Goal: Register for event/course

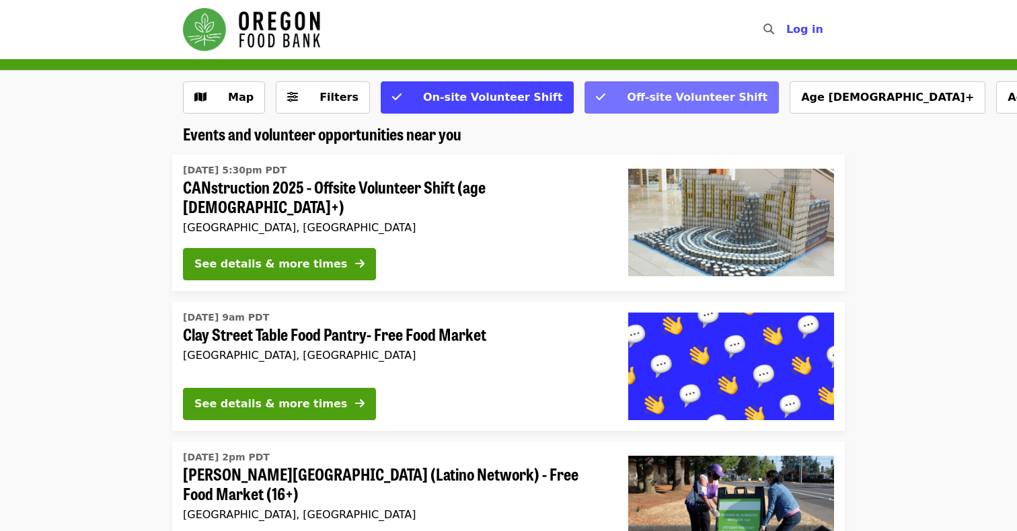
click at [584, 102] on button "Off-site Volunteer Shift" at bounding box center [681, 97] width 194 height 32
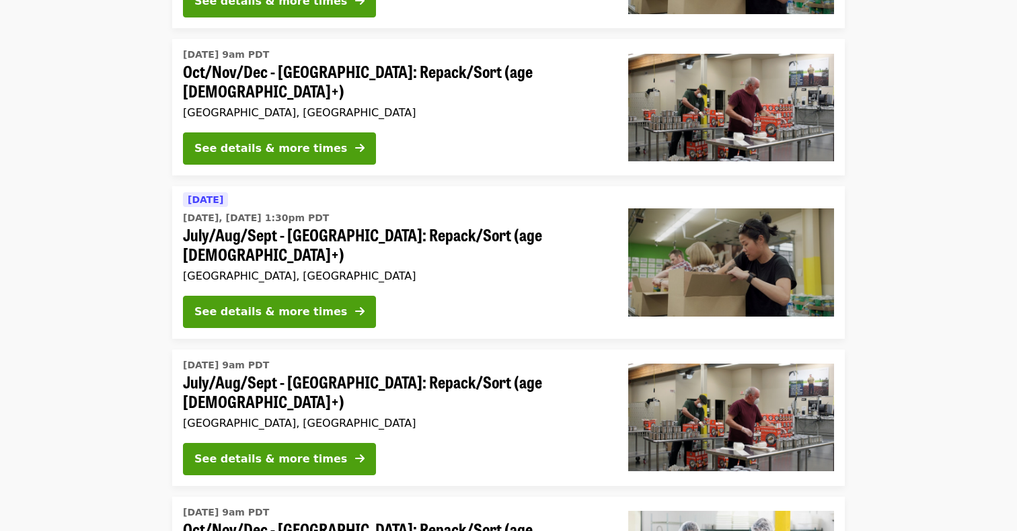
scroll to position [428, 0]
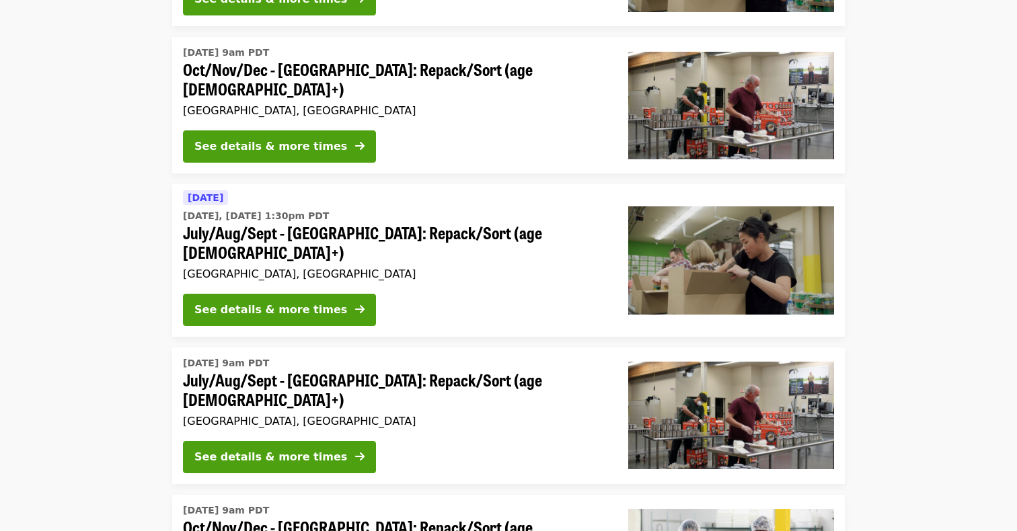
click at [411, 370] on span "July/Aug/Sept - [GEOGRAPHIC_DATA]: Repack/Sort (age [DEMOGRAPHIC_DATA]+)" at bounding box center [395, 389] width 424 height 39
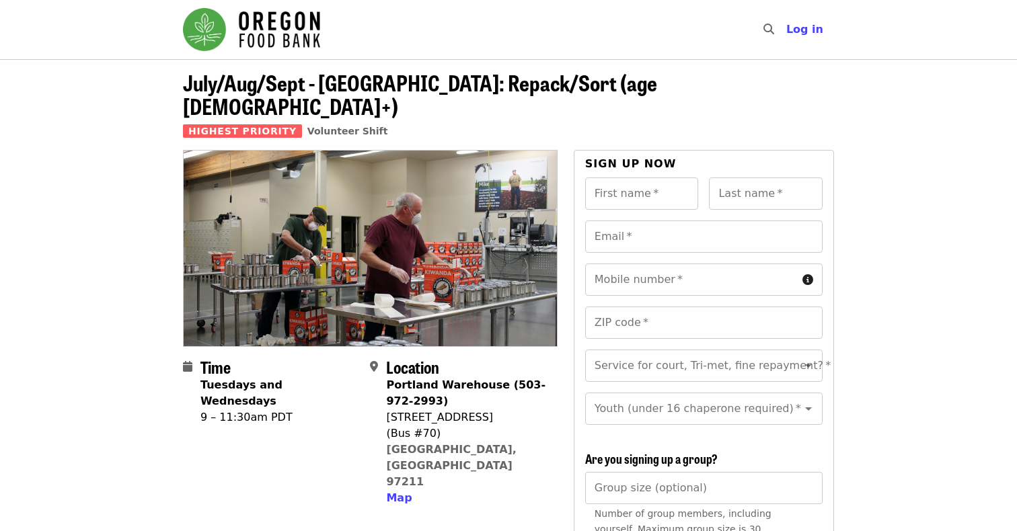
scroll to position [428, 0]
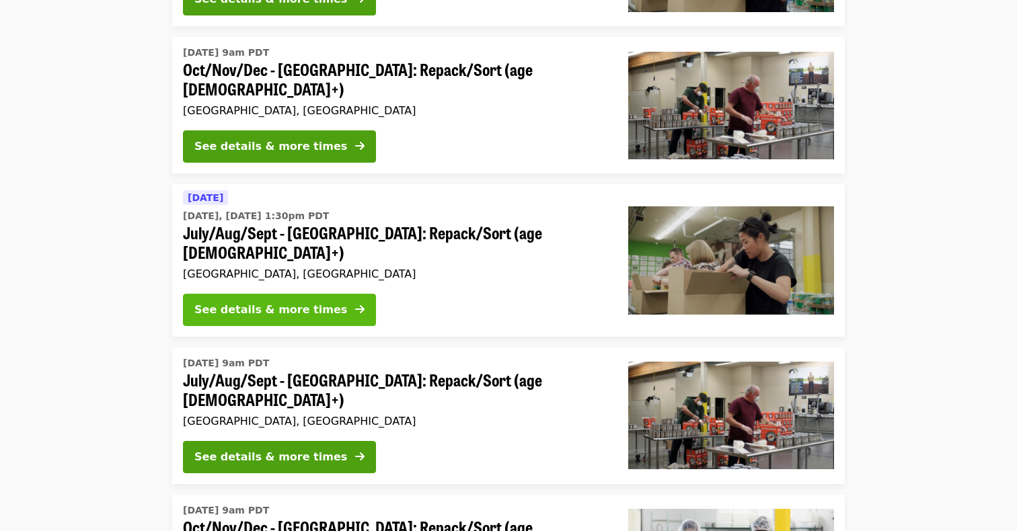
click at [260, 302] on div "See details & more times" at bounding box center [270, 310] width 153 height 16
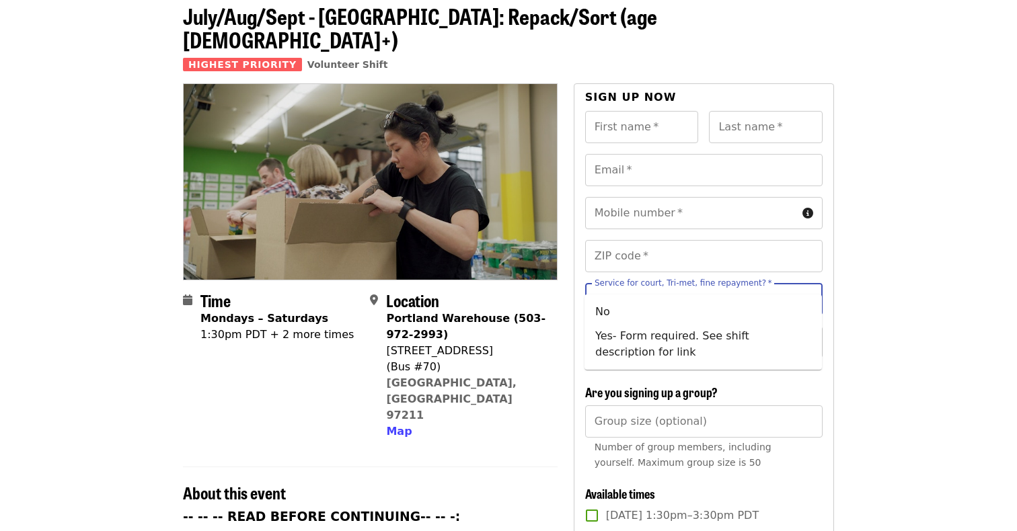
click at [617, 286] on input "Service for court, Tri-met, fine repayment?   *" at bounding box center [687, 299] width 183 height 26
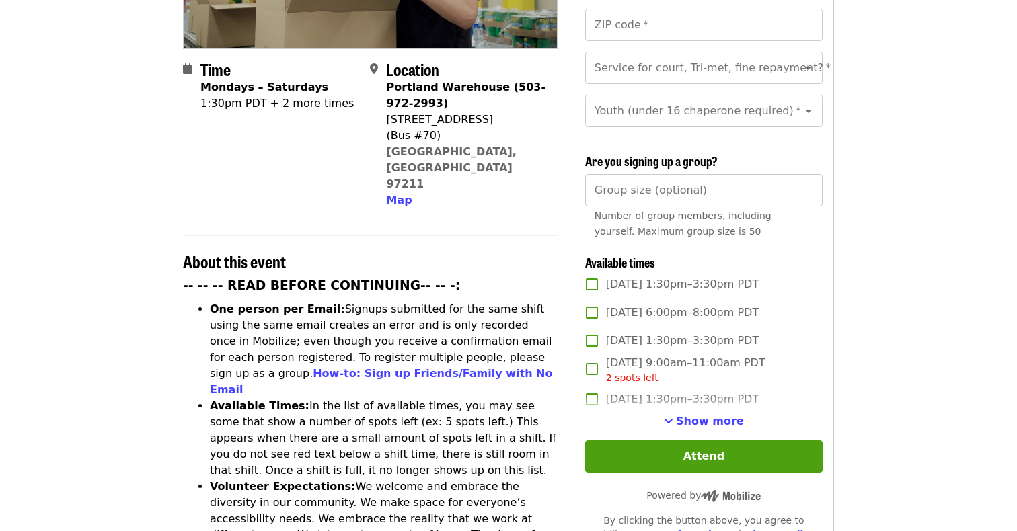
scroll to position [307, 0]
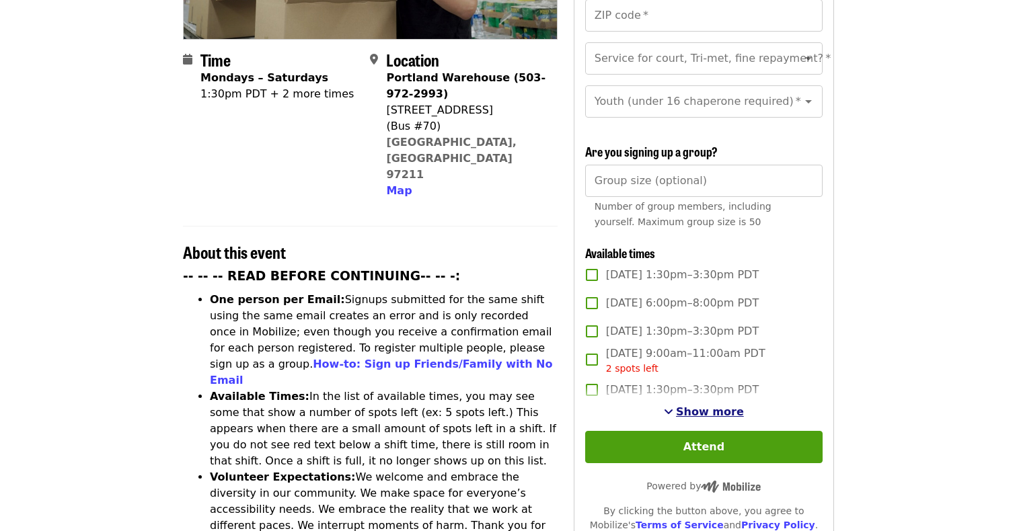
click at [673, 406] on span "See more timeslots" at bounding box center [668, 411] width 9 height 11
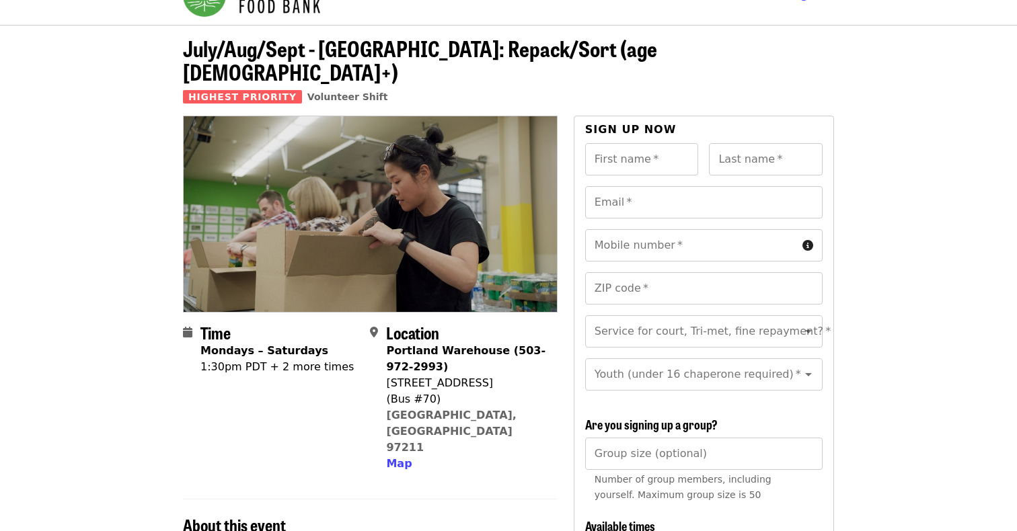
scroll to position [4, 0]
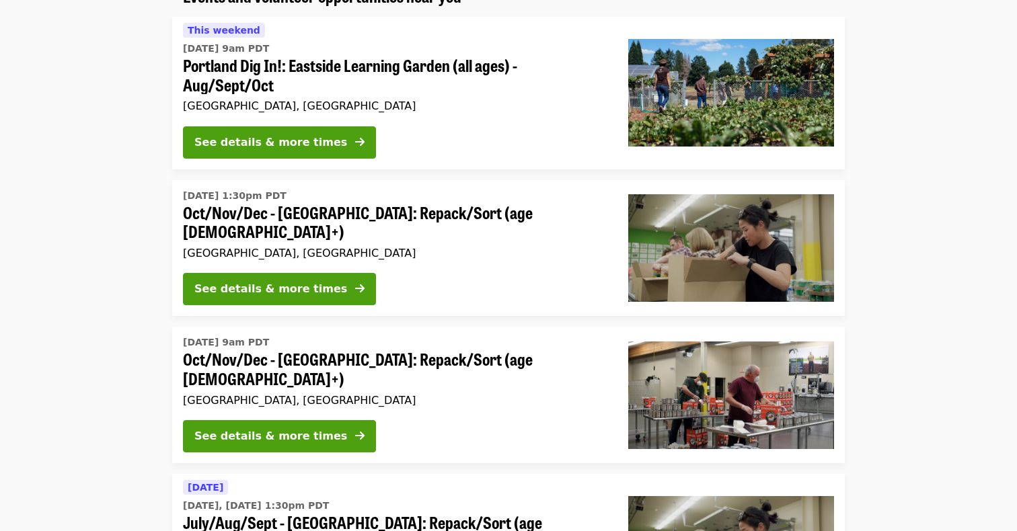
scroll to position [128, 0]
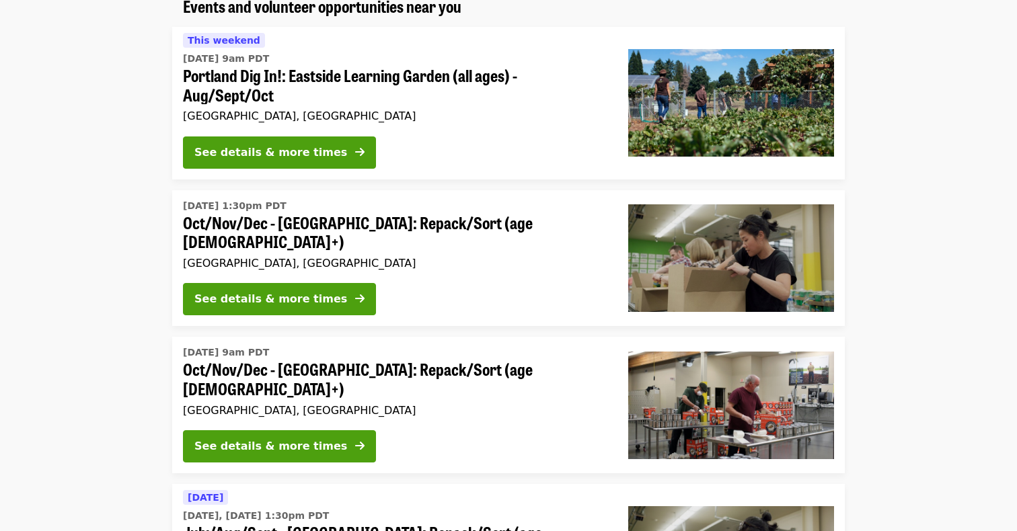
click at [261, 349] on time "[DATE] 9am PDT" at bounding box center [226, 353] width 86 height 14
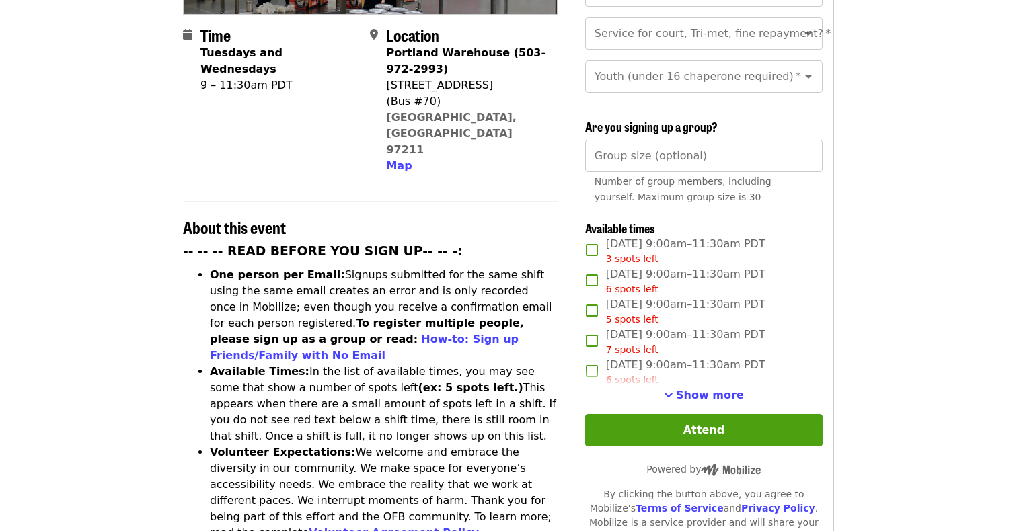
scroll to position [337, 0]
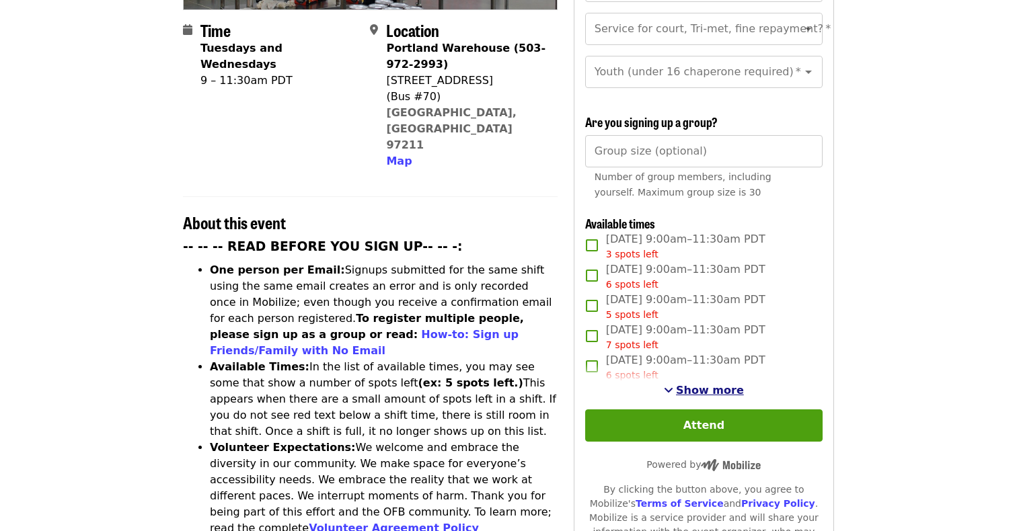
click at [673, 385] on span "See more timeslots" at bounding box center [668, 390] width 9 height 11
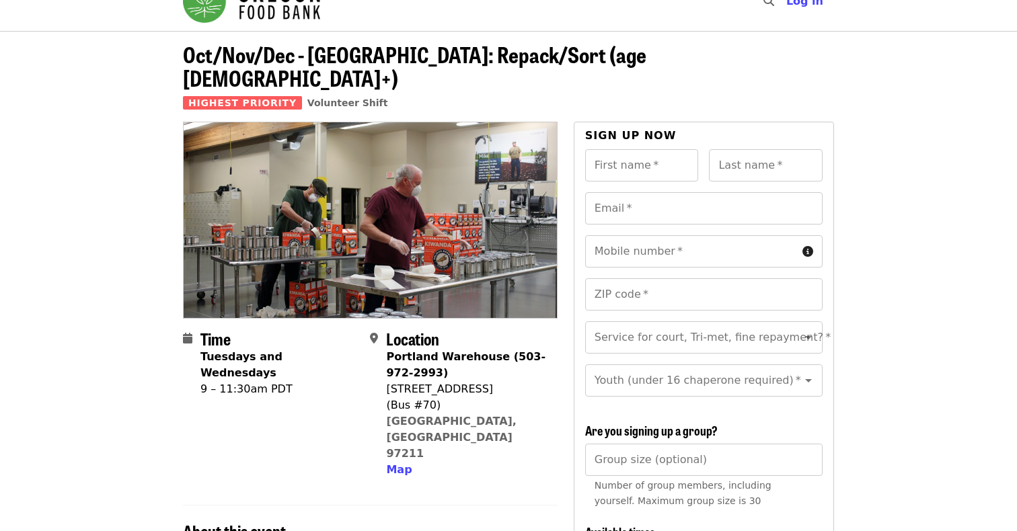
scroll to position [17, 0]
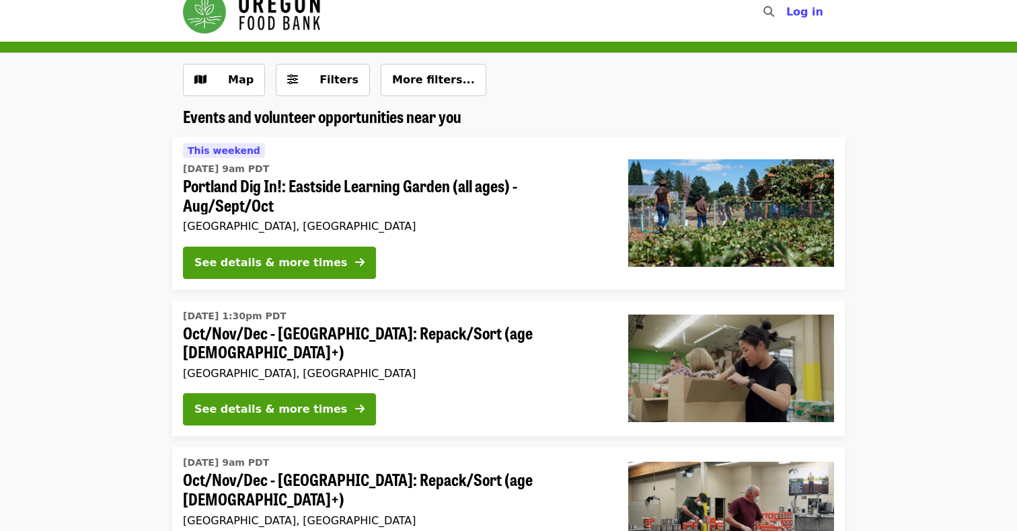
scroll to position [128, 0]
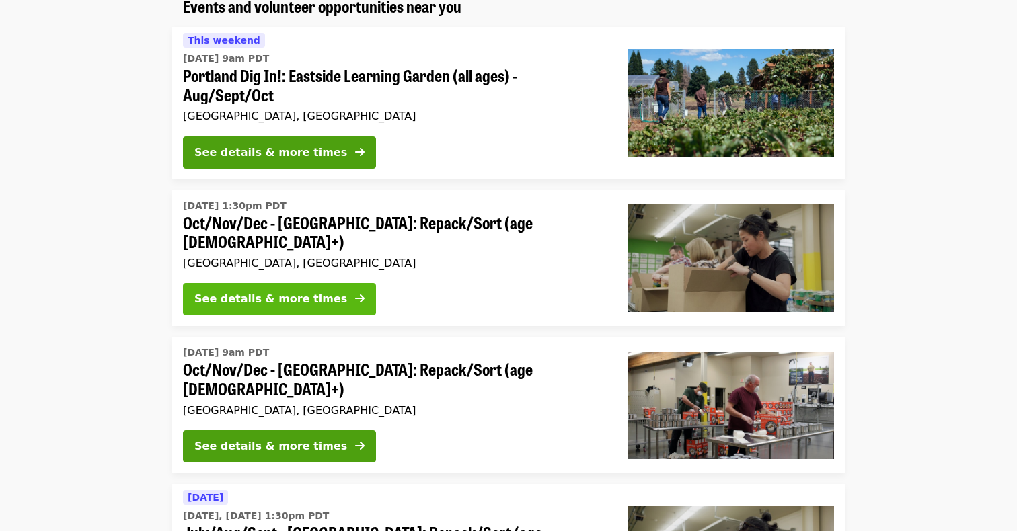
click at [238, 291] on div "See details & more times" at bounding box center [270, 299] width 153 height 16
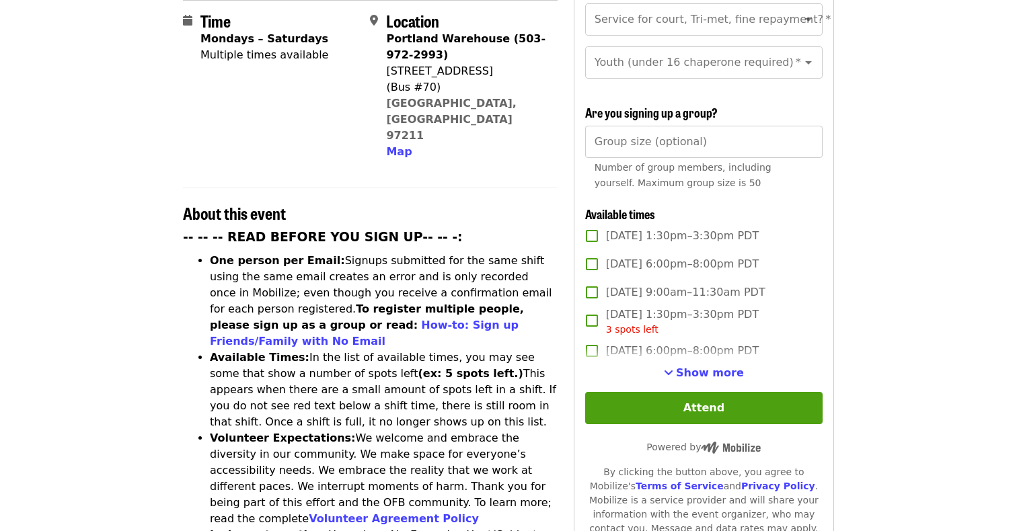
scroll to position [359, 0]
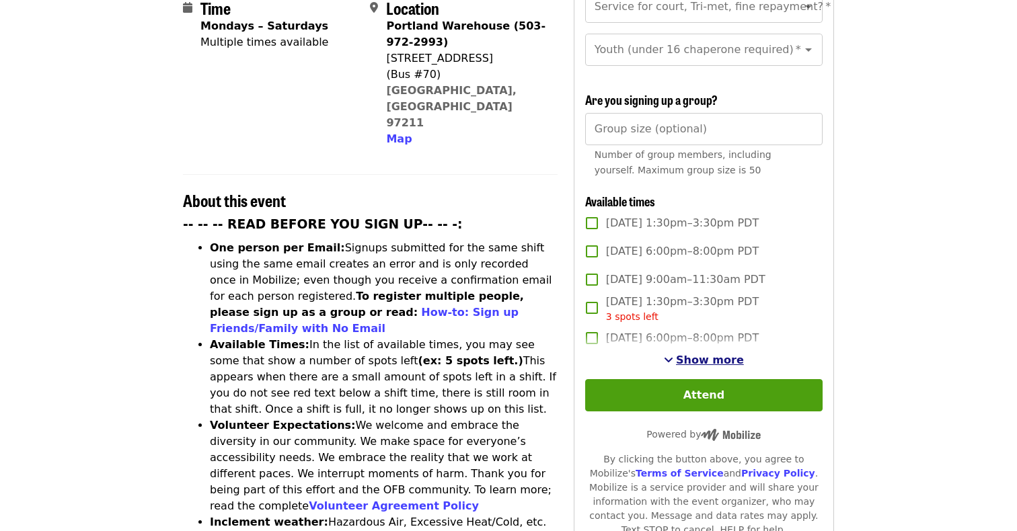
click at [685, 354] on span "Show more" at bounding box center [710, 360] width 68 height 13
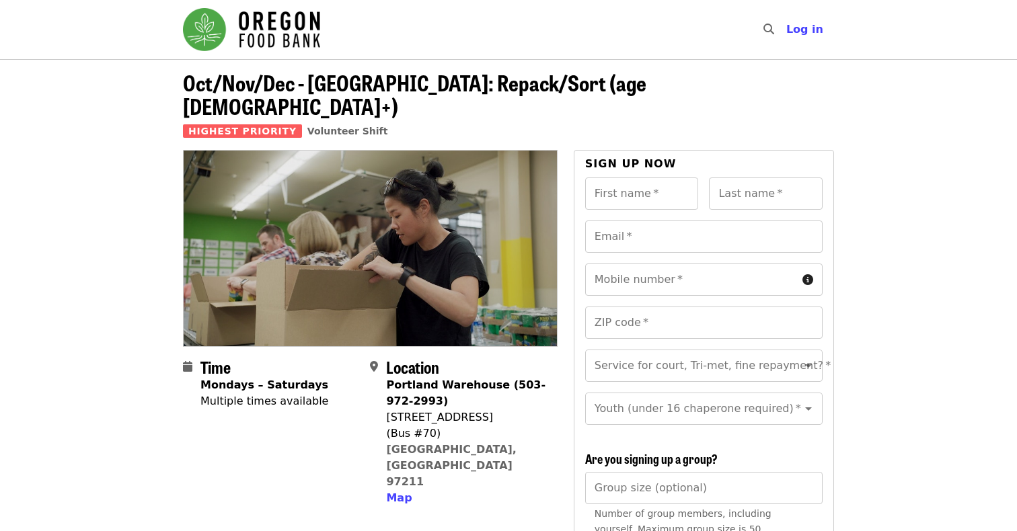
scroll to position [0, 0]
click at [809, 27] on span "Log in" at bounding box center [804, 29] width 37 height 13
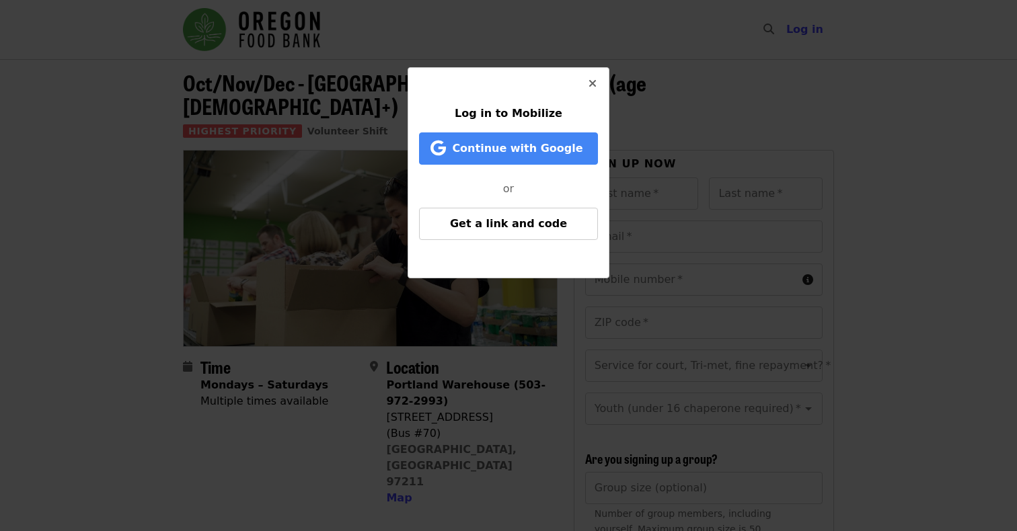
click at [119, 141] on div "Log in to Mobilize Continue with Google or Get a link and code" at bounding box center [508, 265] width 1017 height 531
